Goal: Information Seeking & Learning: Learn about a topic

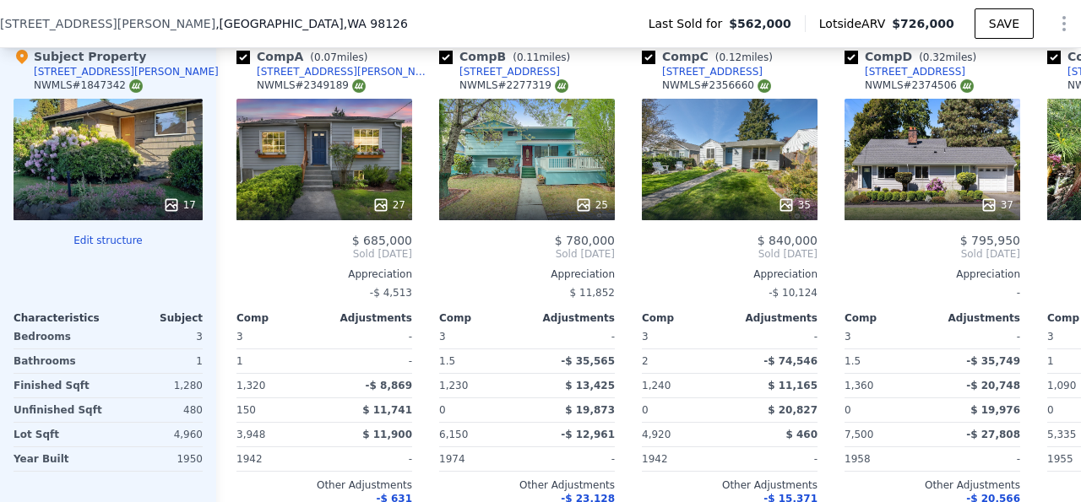
scroll to position [2040, 0]
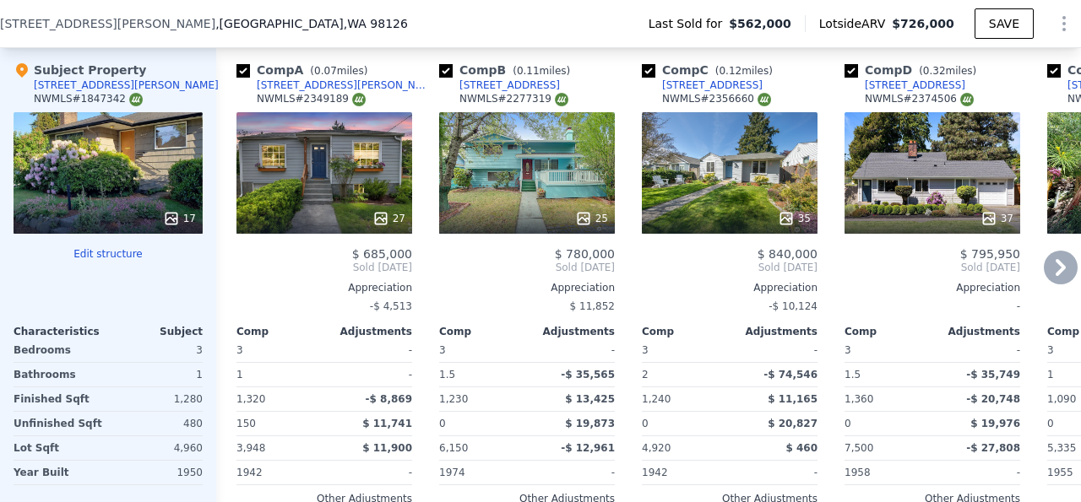
click at [1053, 259] on icon at bounding box center [1060, 268] width 34 height 34
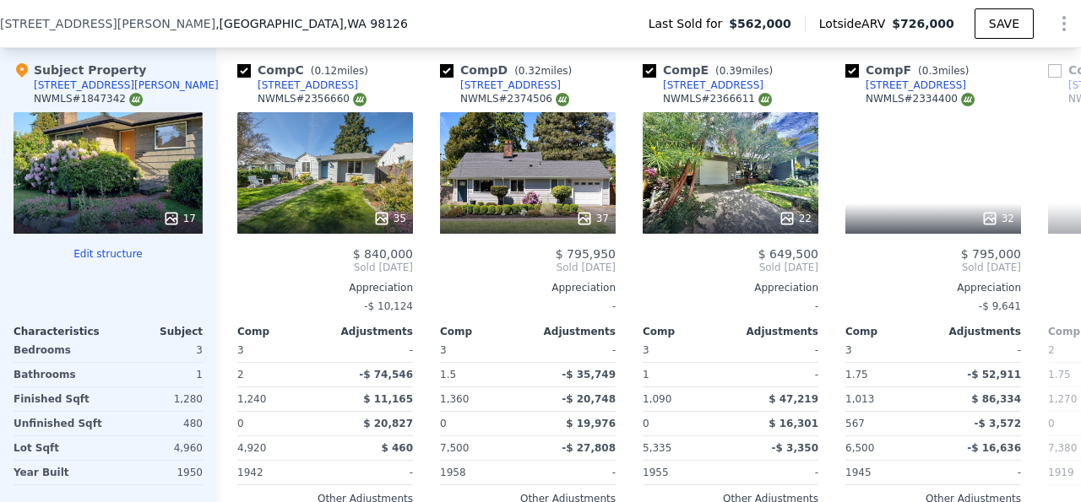
scroll to position [0, 405]
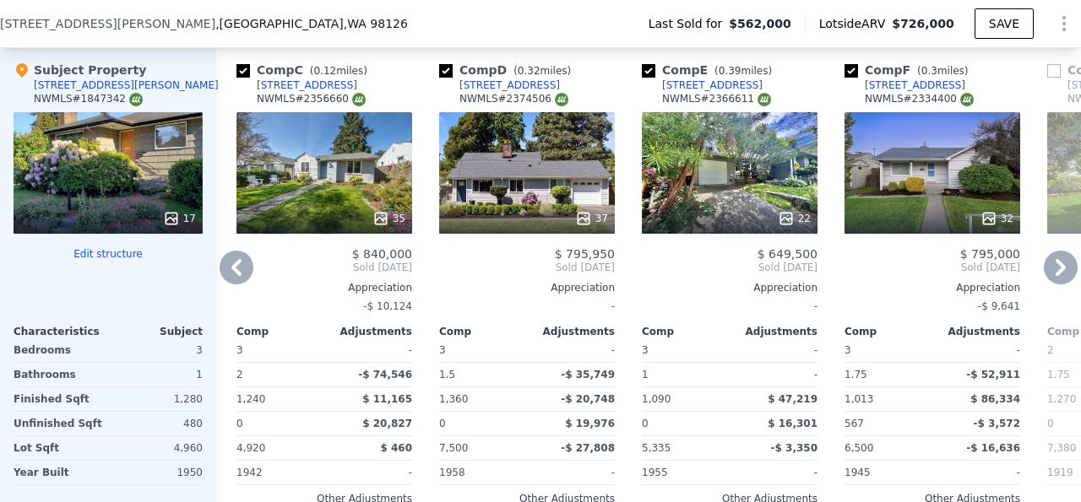
click at [1053, 259] on icon at bounding box center [1060, 268] width 34 height 34
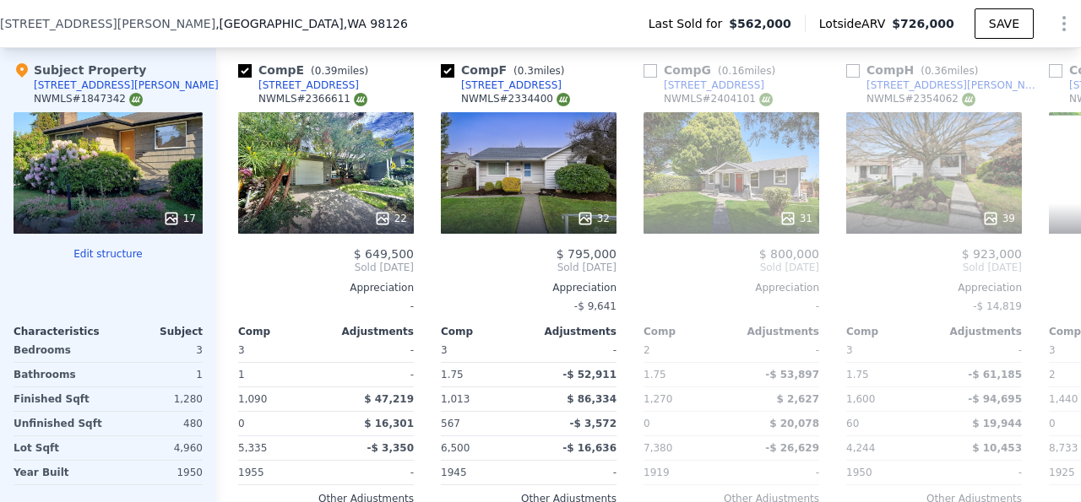
scroll to position [0, 810]
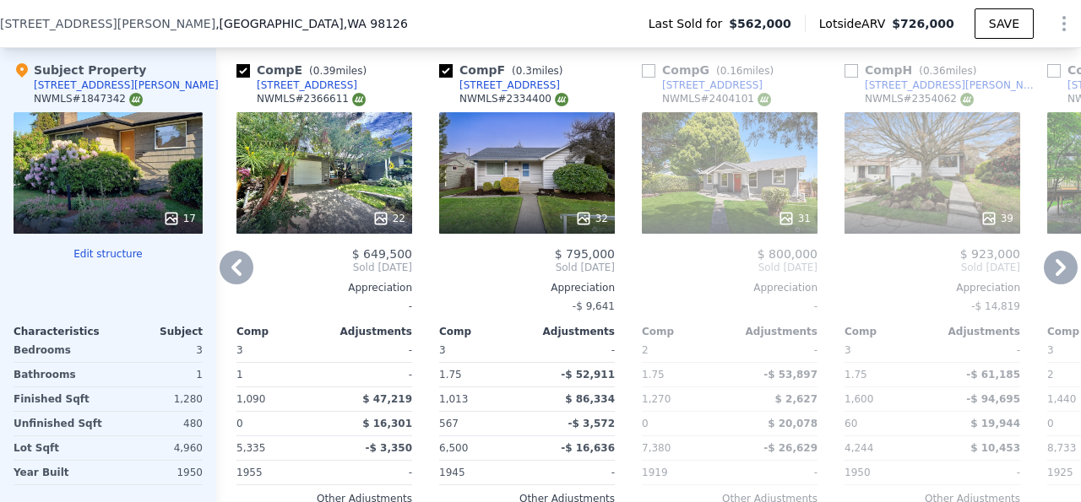
click at [1053, 259] on icon at bounding box center [1060, 268] width 34 height 34
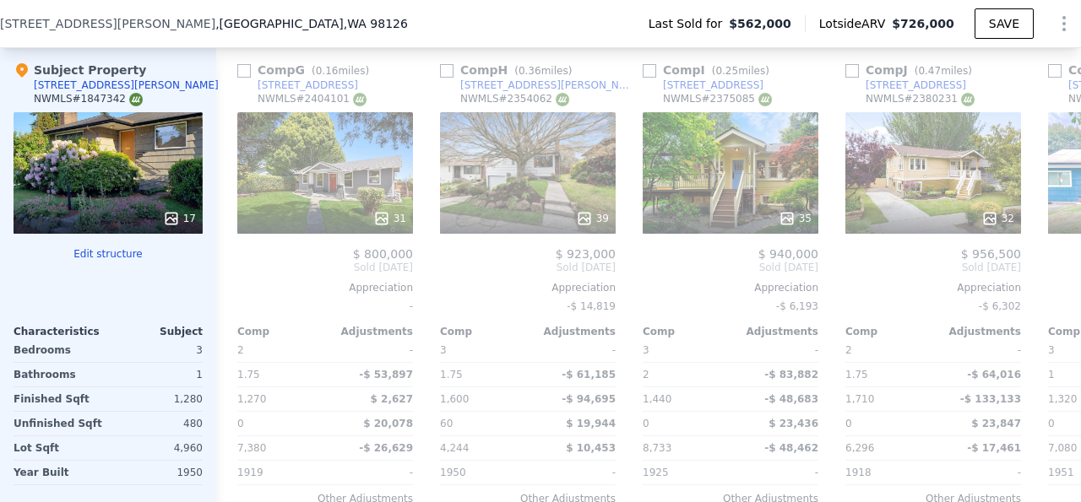
scroll to position [0, 1216]
click at [242, 277] on icon at bounding box center [236, 268] width 34 height 34
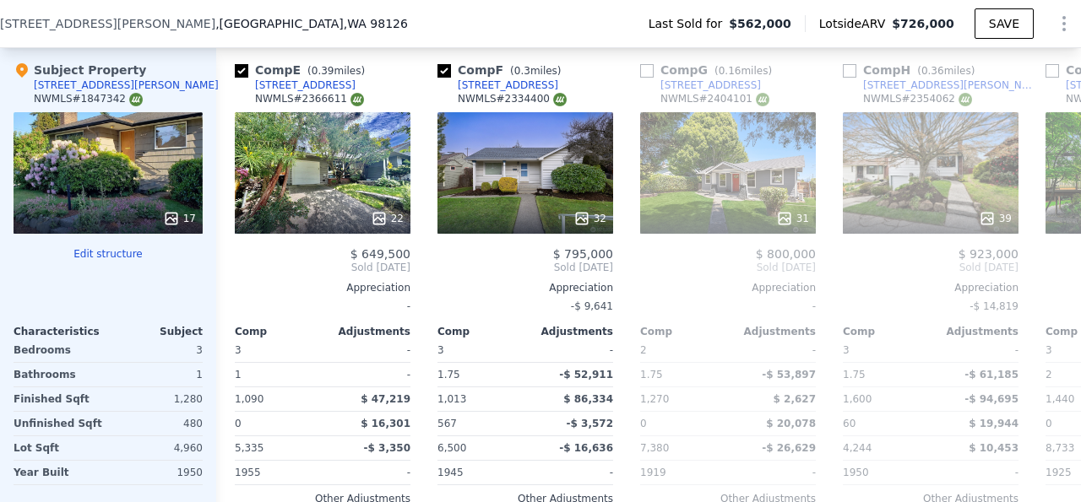
scroll to position [0, 810]
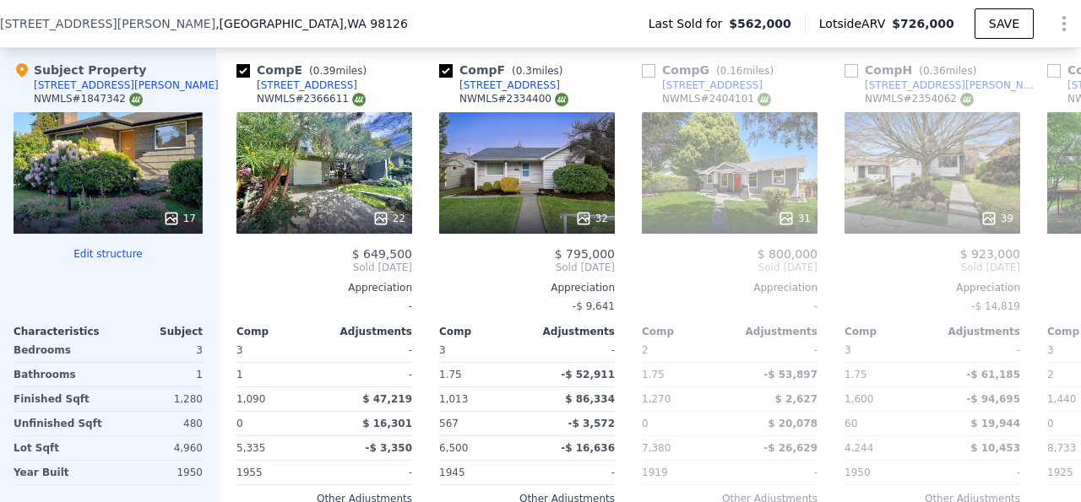
click at [242, 274] on span "Sold [DATE]" at bounding box center [324, 268] width 176 height 14
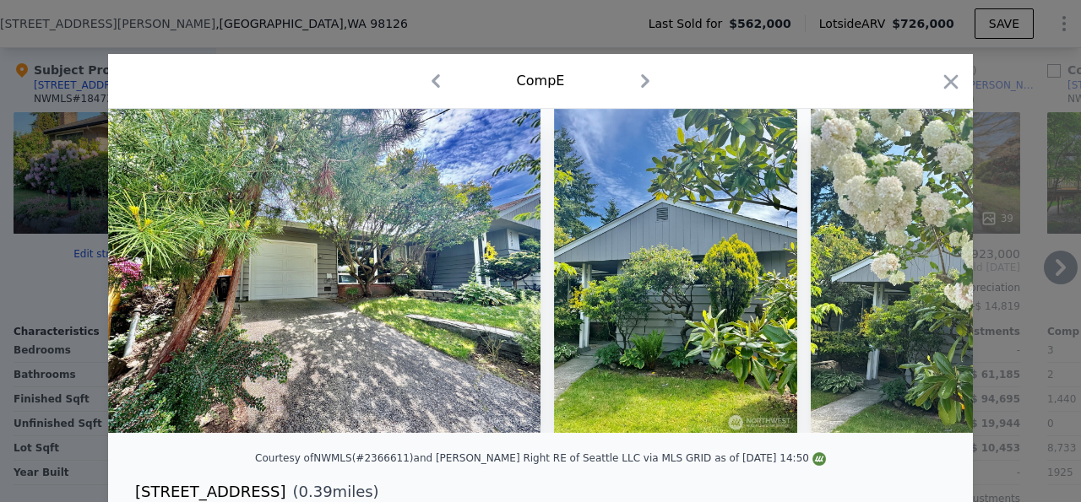
drag, startPoint x: 769, startPoint y: 72, endPoint x: 693, endPoint y: 48, distance: 79.6
click at [947, 82] on icon "button" at bounding box center [951, 82] width 24 height 24
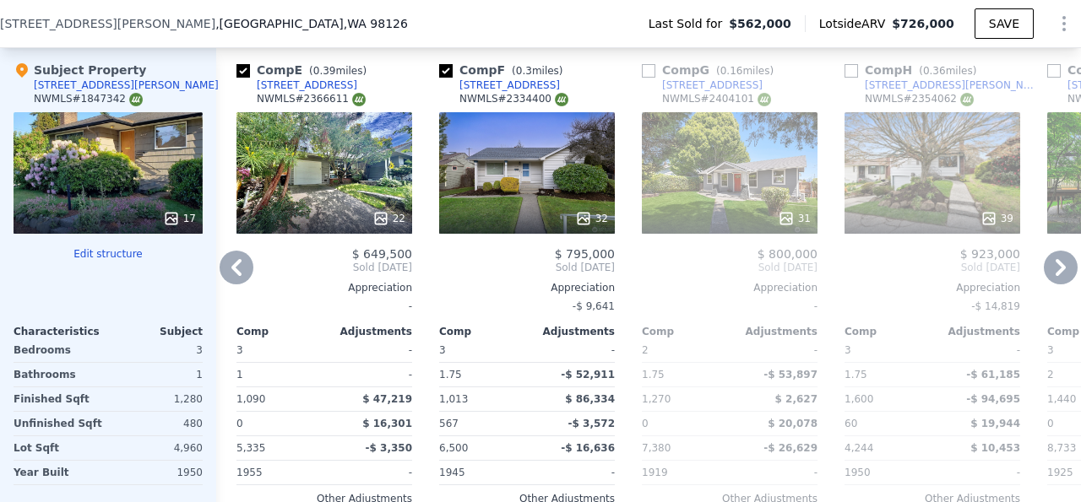
click at [225, 279] on icon at bounding box center [236, 268] width 34 height 34
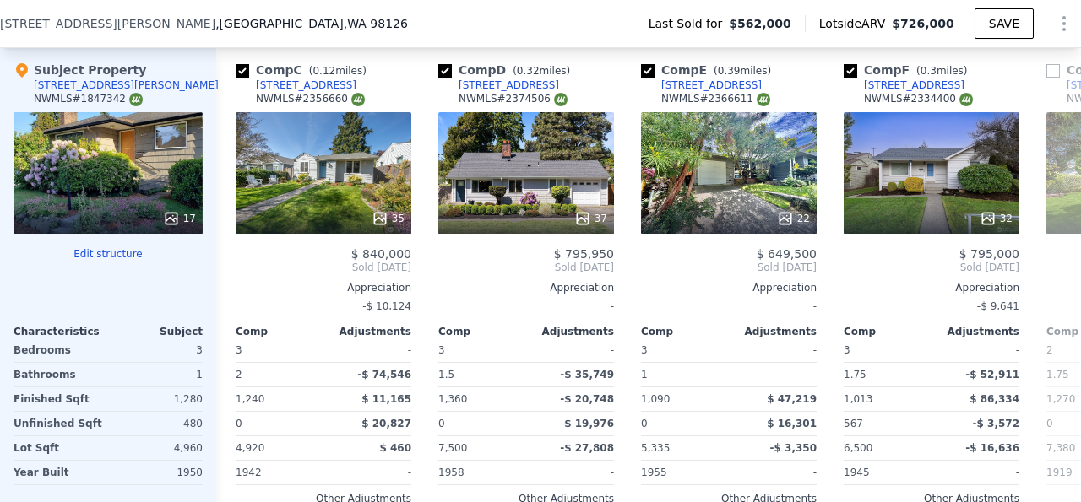
scroll to position [0, 405]
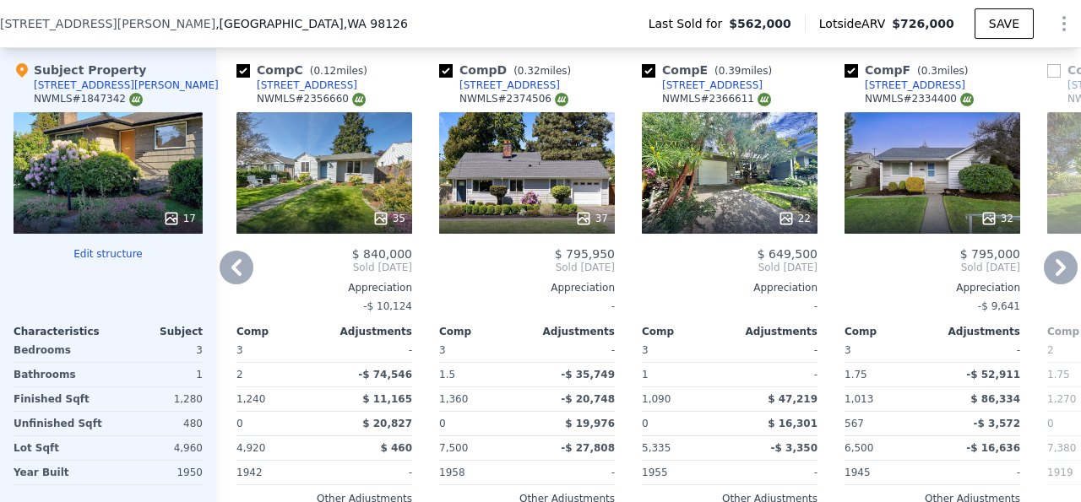
click at [226, 270] on icon at bounding box center [236, 268] width 34 height 34
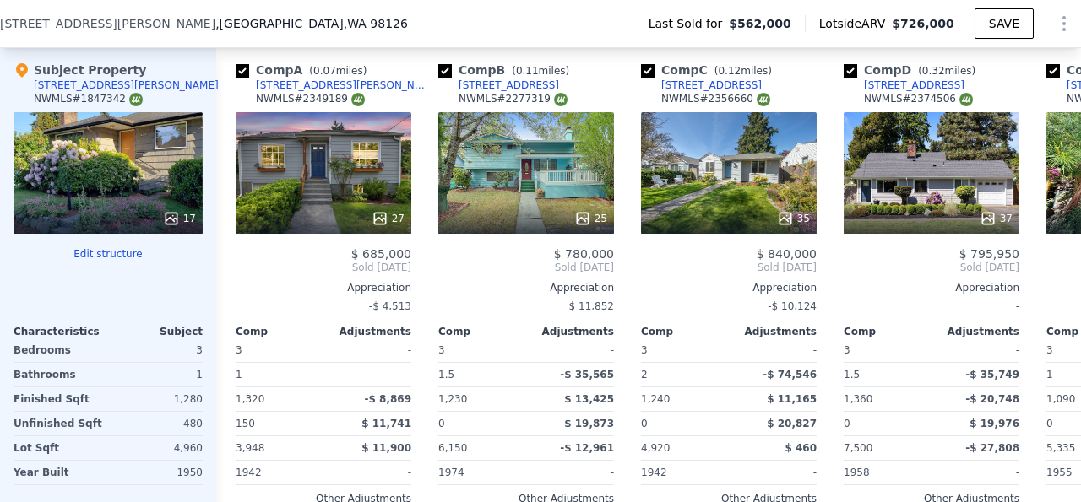
scroll to position [0, 0]
click at [226, 270] on div "Comp A ( 0.07 miles) [STREET_ADDRESS][PERSON_NAME] # 2349189 27 $ 685,000 Sold …" at bounding box center [317, 307] width 203 height 518
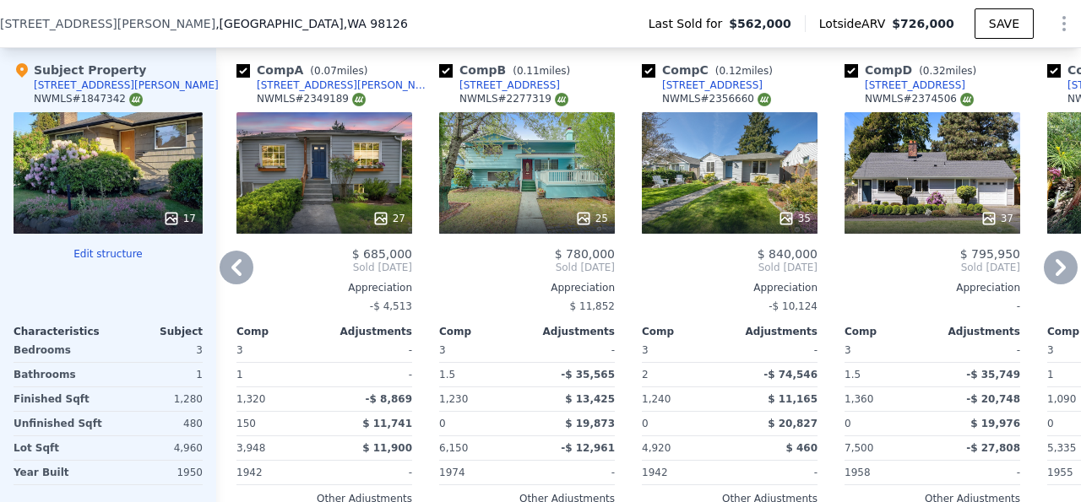
click at [1055, 268] on icon at bounding box center [1060, 267] width 10 height 17
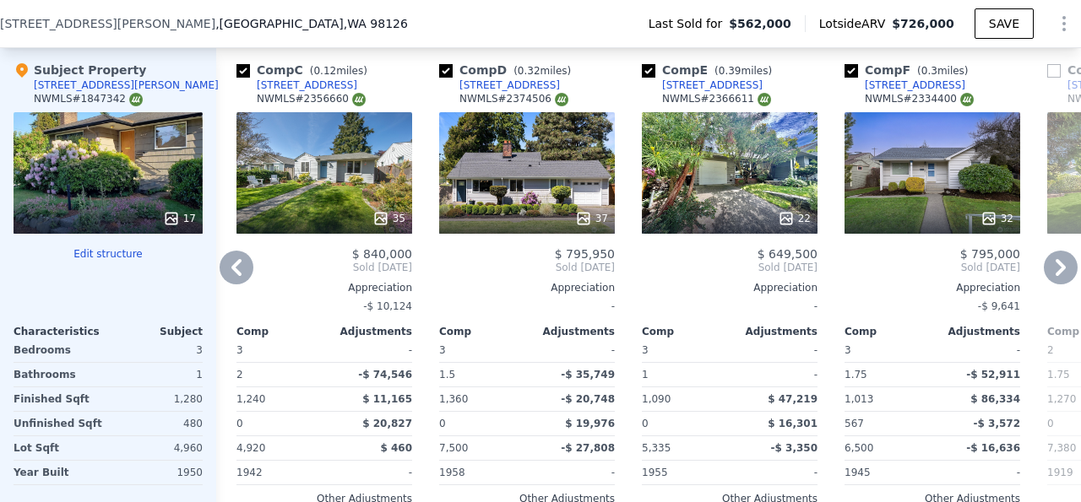
click at [1055, 268] on icon at bounding box center [1060, 267] width 10 height 17
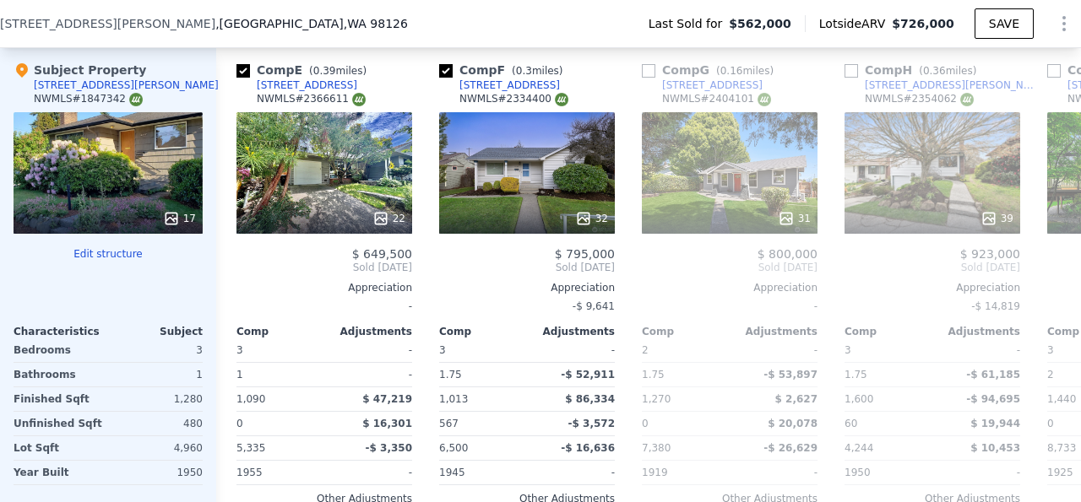
scroll to position [0, 810]
click at [1055, 268] on icon at bounding box center [1060, 267] width 10 height 17
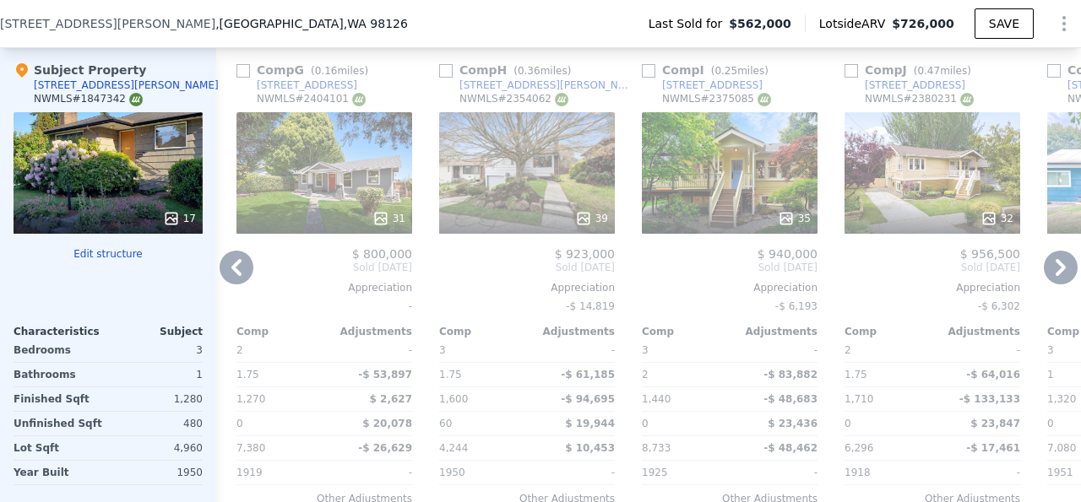
click at [1055, 268] on icon at bounding box center [1060, 267] width 10 height 17
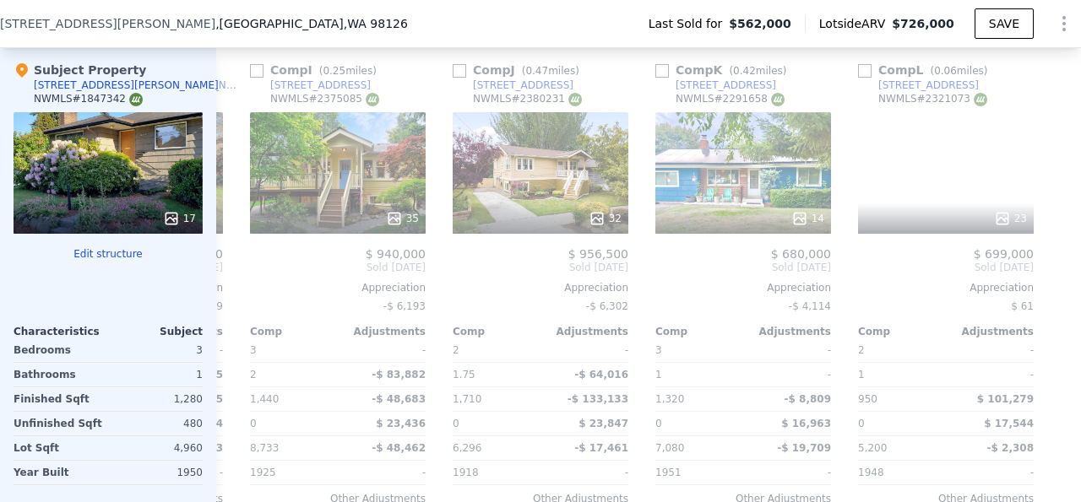
scroll to position [0, 1621]
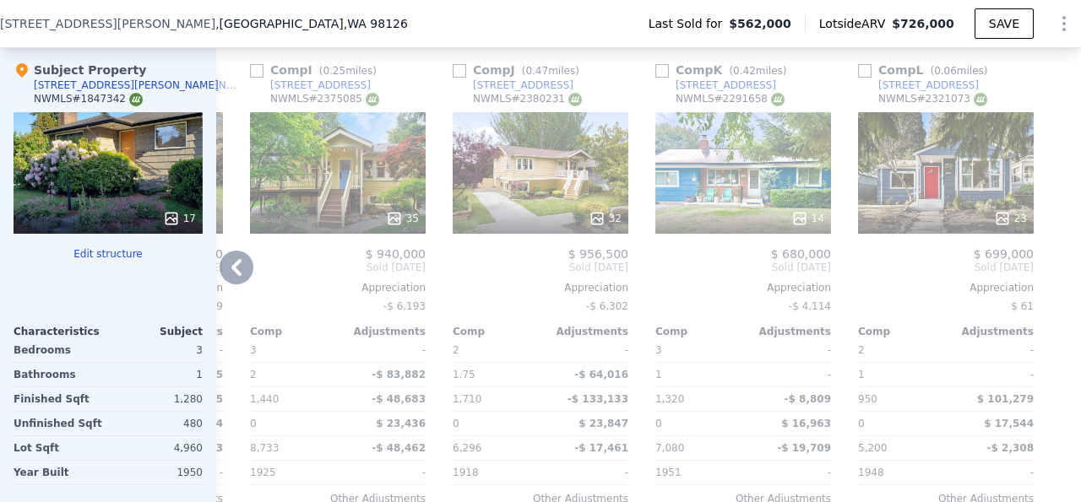
click at [238, 276] on icon at bounding box center [236, 267] width 10 height 17
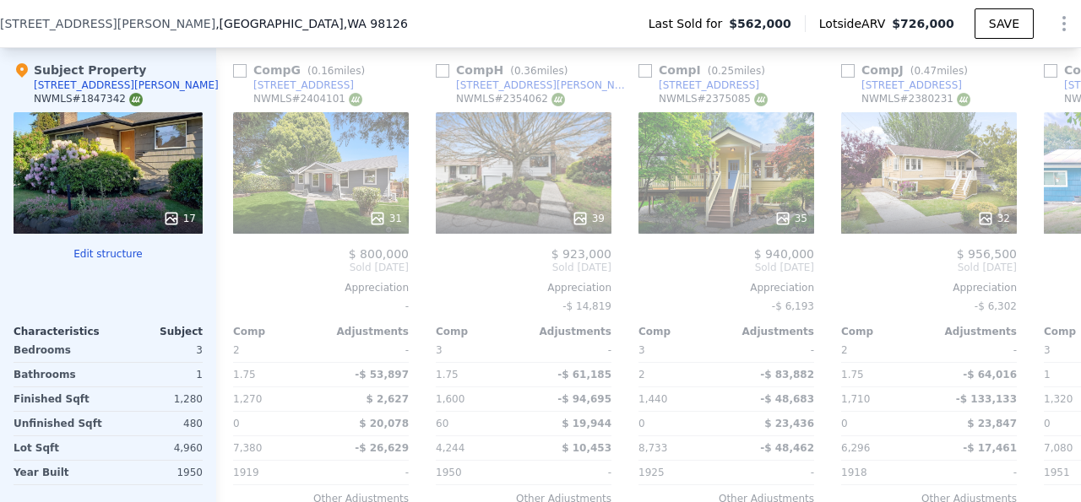
scroll to position [0, 1216]
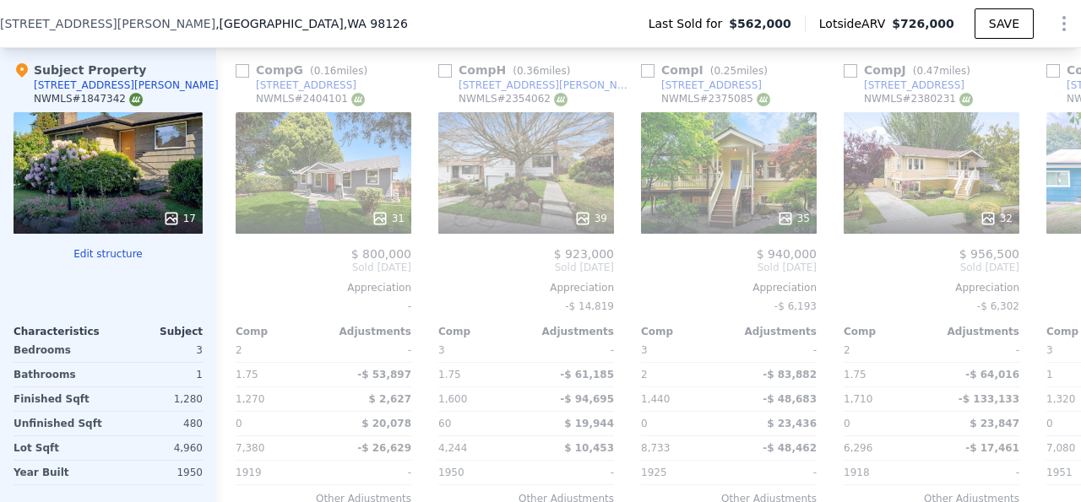
click at [238, 279] on div "$ 800,000 Sold [DATE] Appreciation - Comp Adjustments 2 - 1.75 -$ 53,897 1,270 …" at bounding box center [324, 400] width 176 height 306
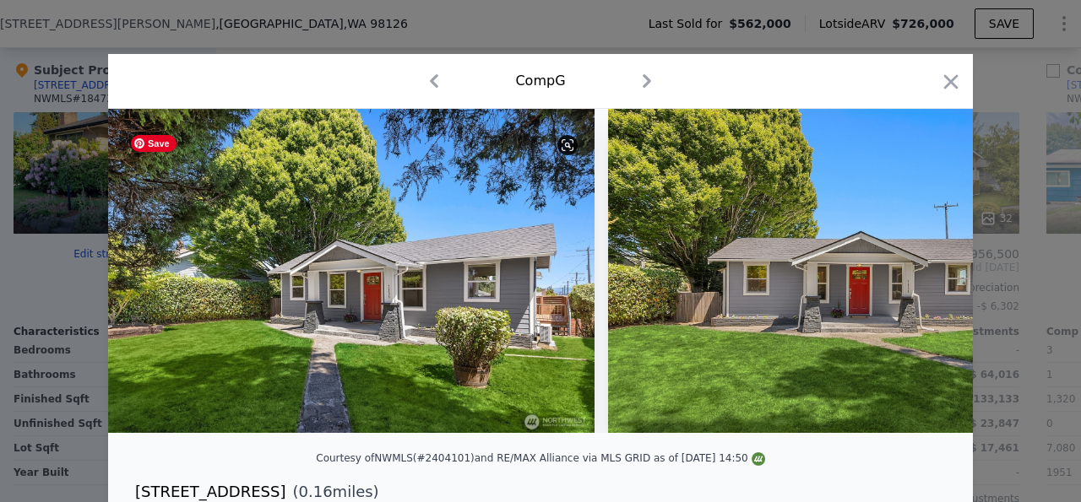
drag, startPoint x: 238, startPoint y: 279, endPoint x: 391, endPoint y: 251, distance: 155.5
click at [391, 251] on img at bounding box center [351, 271] width 486 height 324
click at [951, 82] on icon "button" at bounding box center [951, 82] width 24 height 24
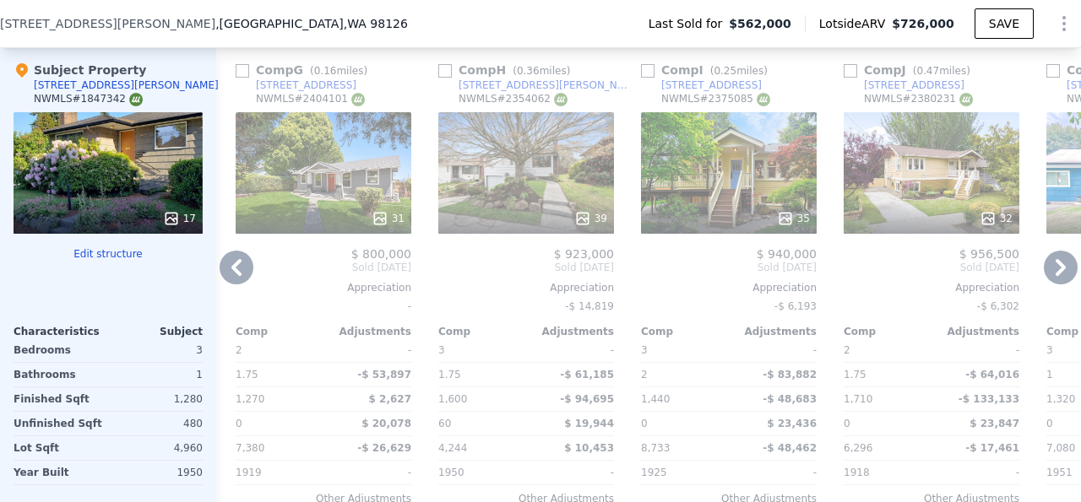
click at [242, 279] on icon at bounding box center [236, 268] width 34 height 34
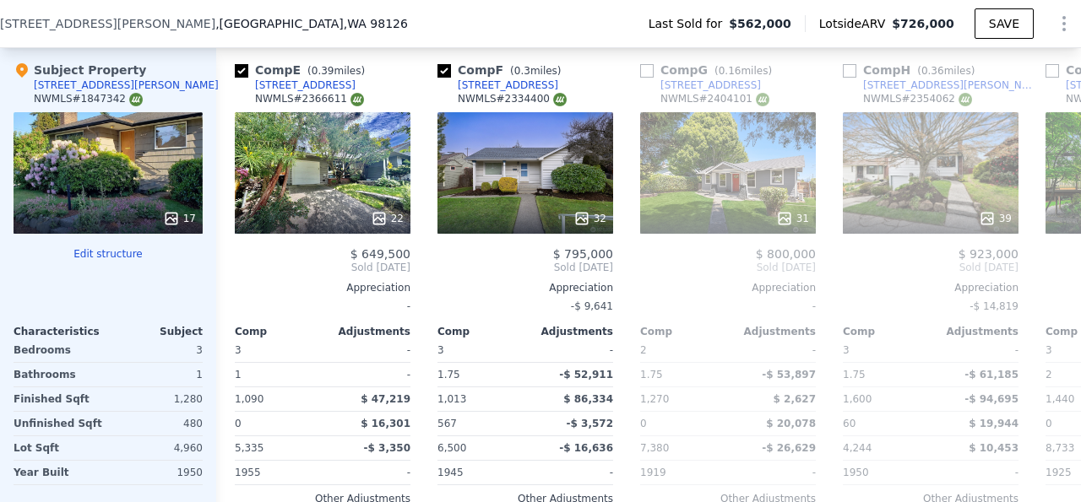
scroll to position [0, 811]
click at [242, 279] on icon at bounding box center [236, 268] width 34 height 34
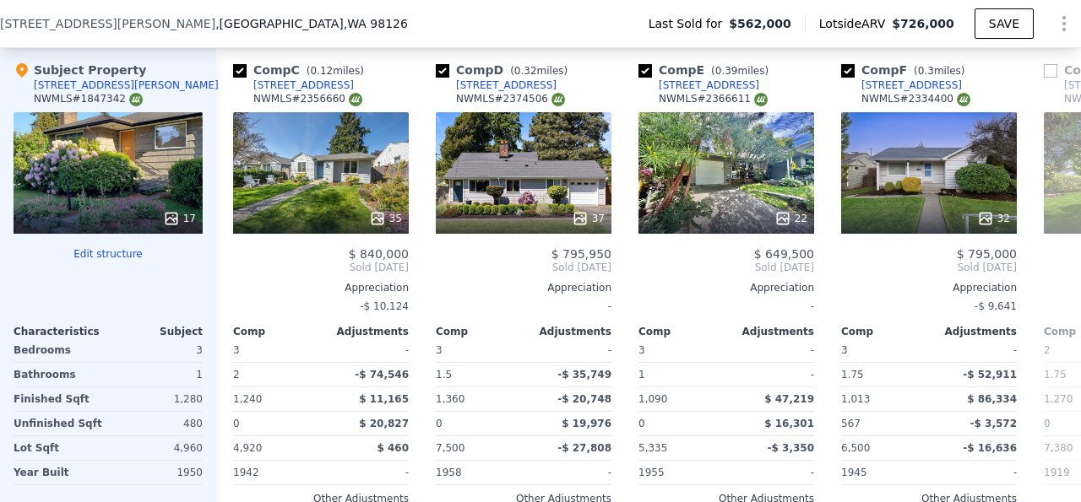
scroll to position [0, 406]
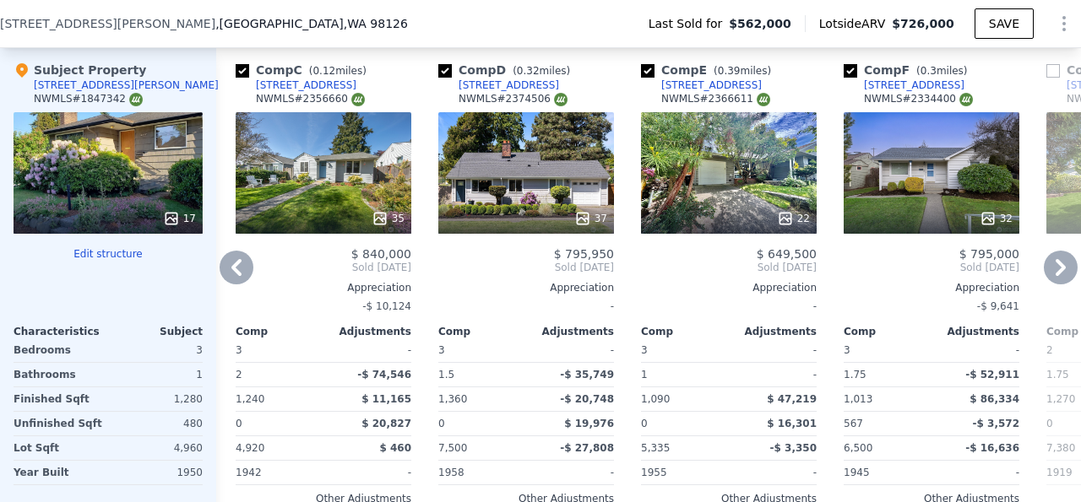
click at [242, 279] on icon at bounding box center [236, 268] width 34 height 34
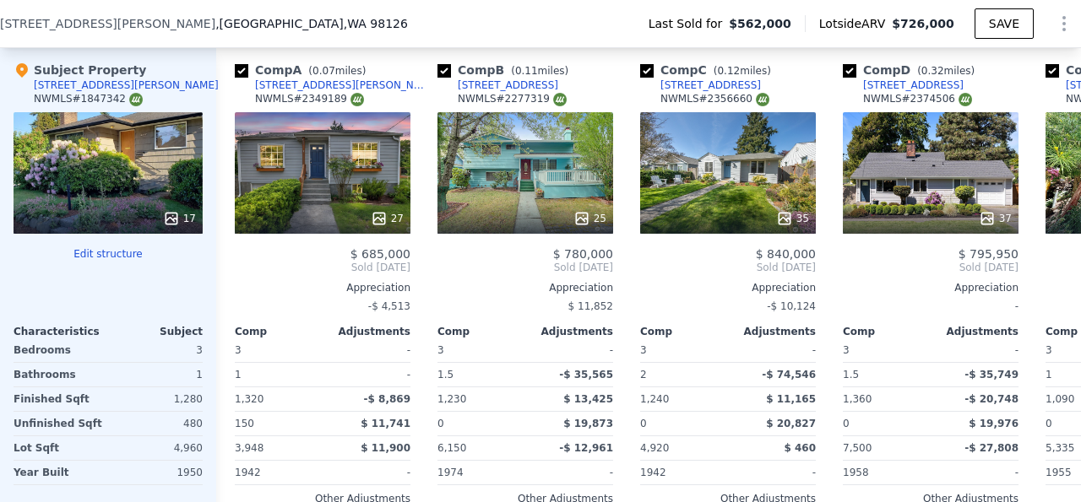
scroll to position [0, 1]
